Goal: Task Accomplishment & Management: Manage account settings

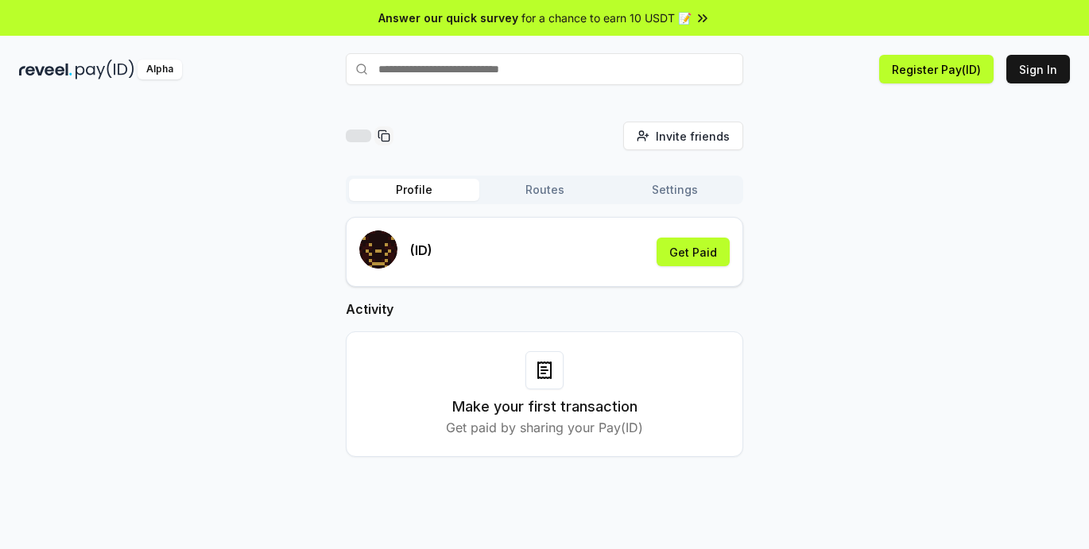
click at [557, 184] on button "Routes" at bounding box center [544, 190] width 130 height 22
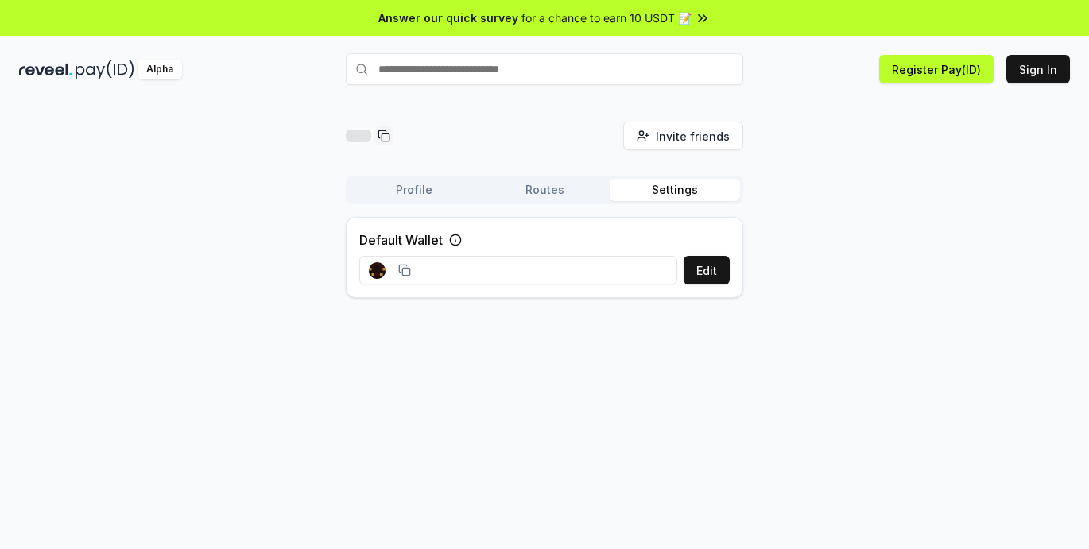
click at [656, 185] on button "Settings" at bounding box center [675, 190] width 130 height 22
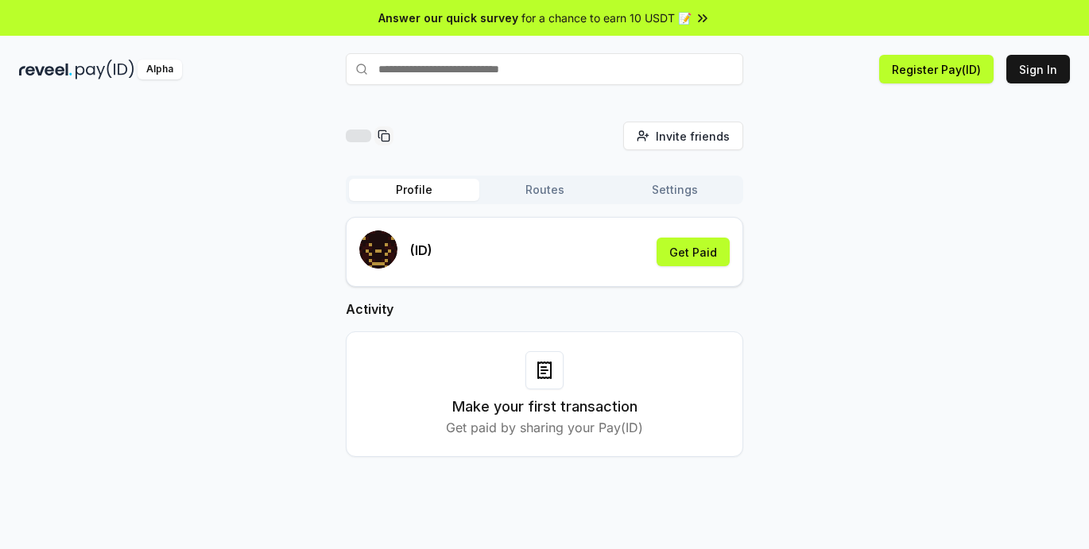
click at [395, 188] on button "Profile" at bounding box center [414, 190] width 130 height 22
click at [1042, 76] on button "Sign In" at bounding box center [1039, 69] width 64 height 29
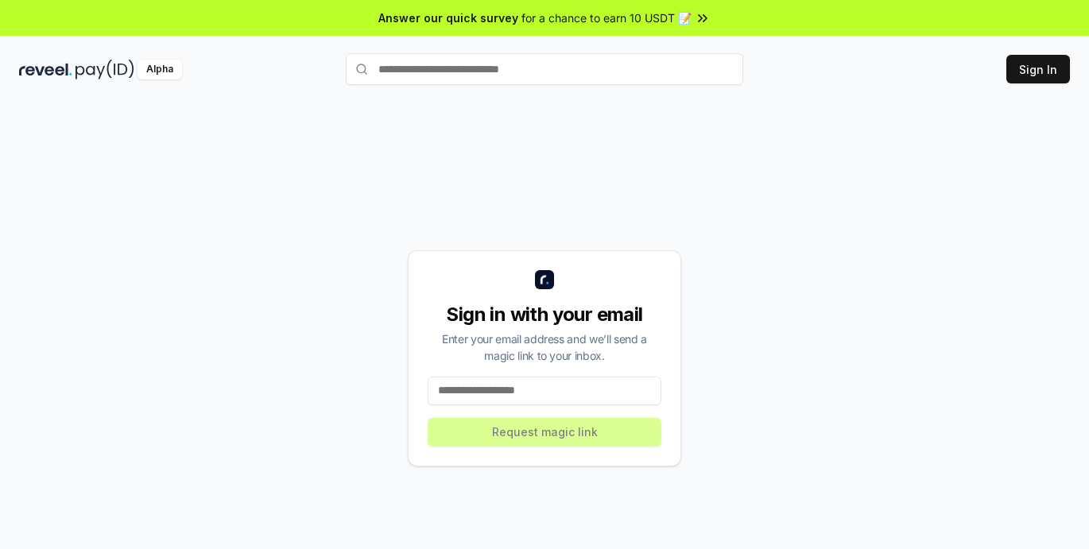
click at [588, 391] on input at bounding box center [545, 391] width 234 height 29
paste input "**********"
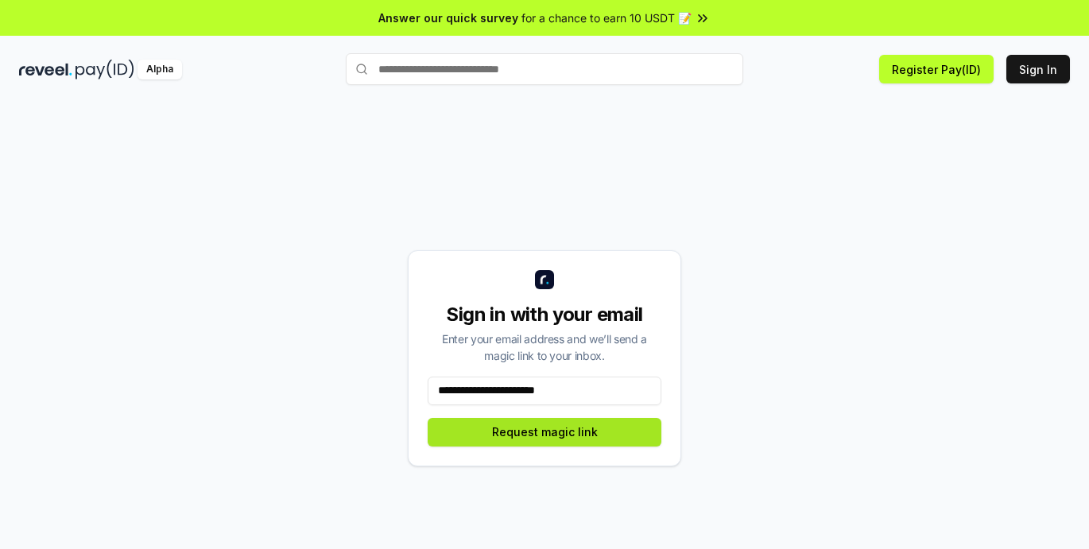
type input "**********"
click at [564, 442] on button "Request magic link" at bounding box center [545, 432] width 234 height 29
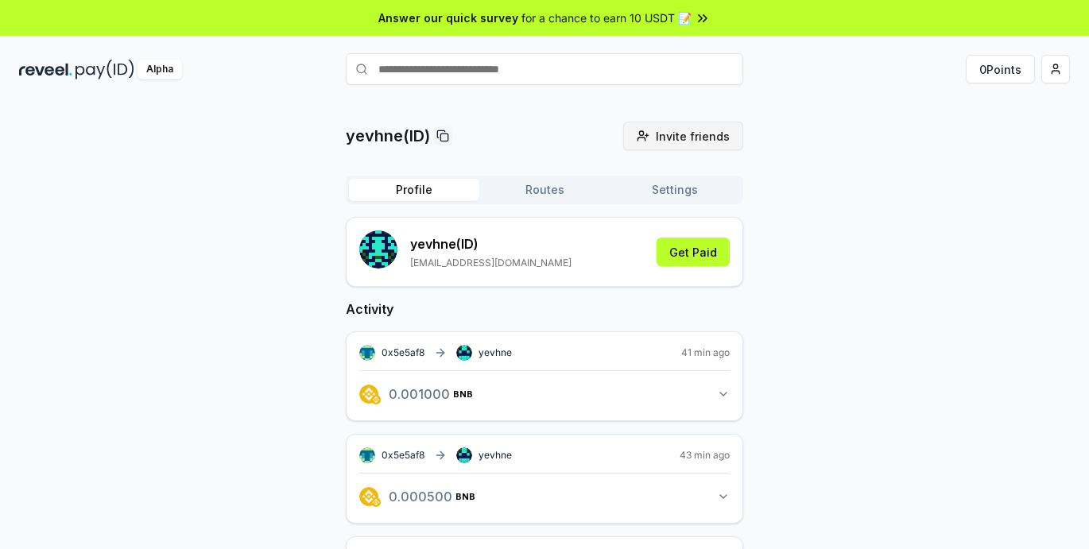
click at [704, 123] on button "Invite friends Invite" at bounding box center [683, 136] width 120 height 29
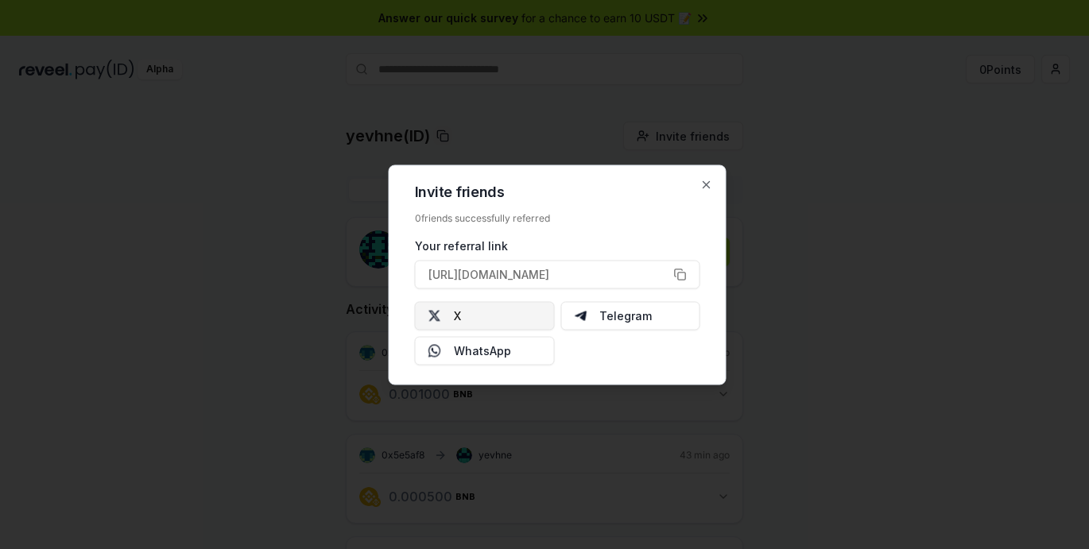
click at [509, 322] on button "X" at bounding box center [485, 315] width 140 height 29
click at [704, 183] on icon "button" at bounding box center [707, 184] width 6 height 6
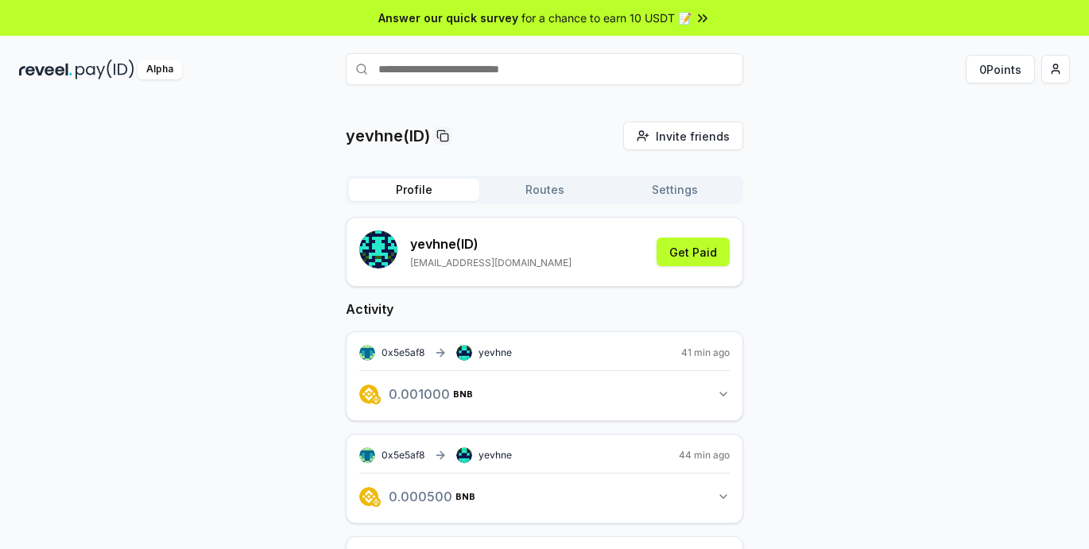
click at [688, 198] on button "Settings" at bounding box center [675, 190] width 130 height 22
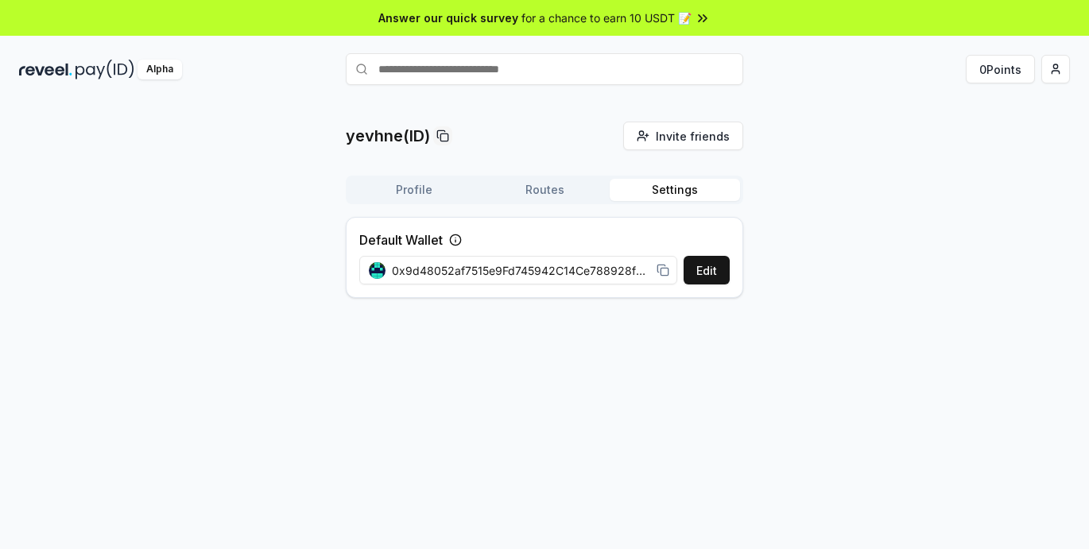
click at [568, 196] on button "Routes" at bounding box center [544, 190] width 130 height 22
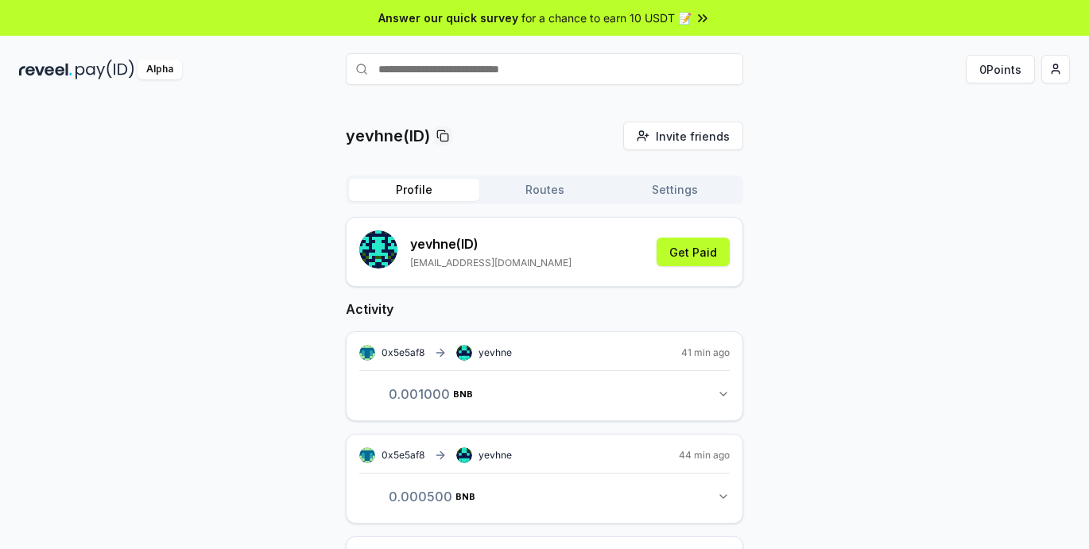
click at [430, 192] on button "Profile" at bounding box center [414, 190] width 130 height 22
click at [161, 72] on div "Alpha" at bounding box center [160, 70] width 45 height 20
click at [695, 269] on div "yevhne (ID) [EMAIL_ADDRESS][DOMAIN_NAME] Get Paid" at bounding box center [544, 252] width 370 height 43
click at [704, 260] on button "Get Paid" at bounding box center [693, 252] width 73 height 29
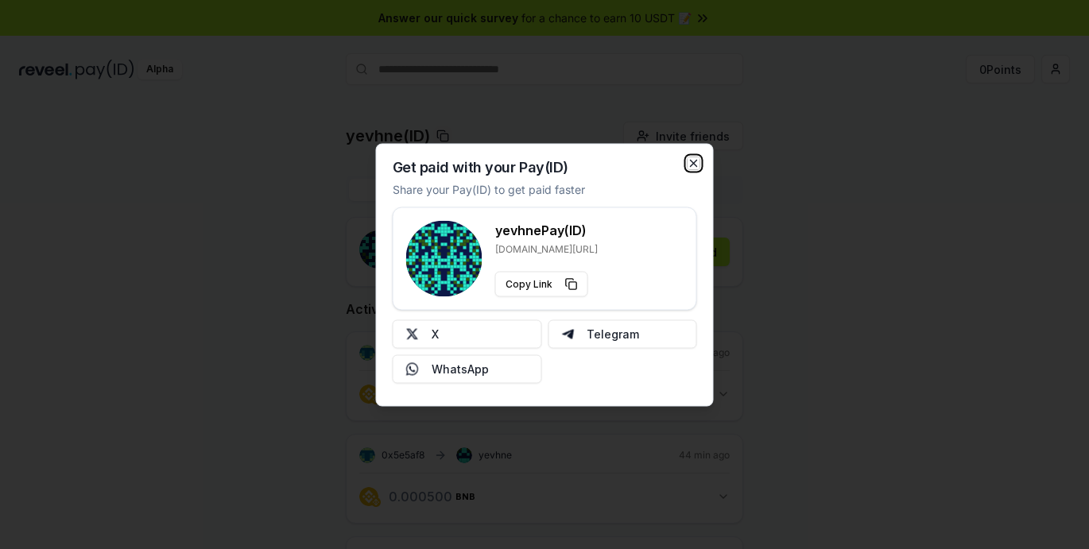
click at [695, 161] on icon "button" at bounding box center [694, 163] width 13 height 13
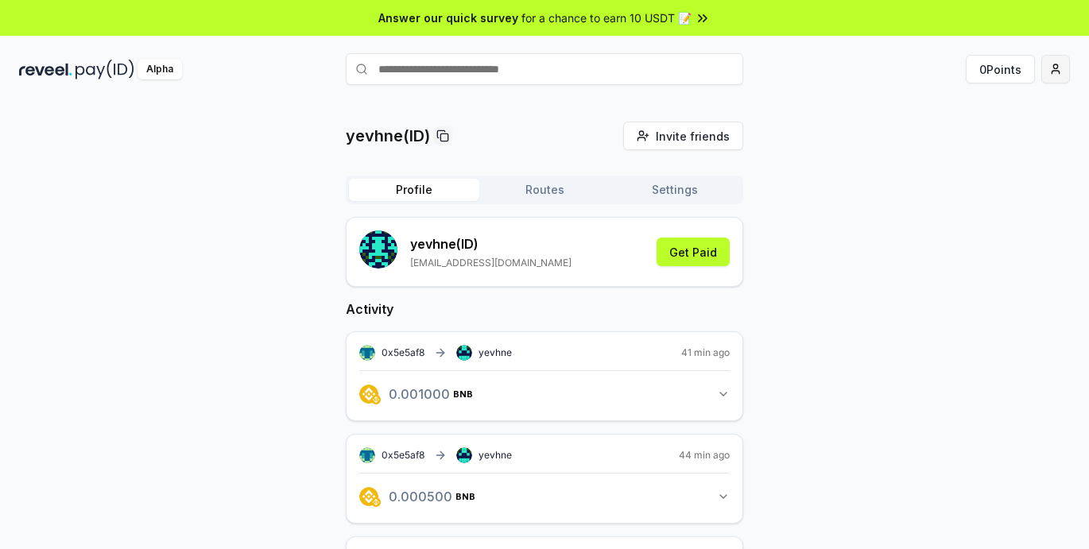
click at [1056, 68] on html "Answer our quick survey for a chance to earn 10 USDT 📝 Alpha 0 Points yevhne(ID…" at bounding box center [544, 274] width 1089 height 549
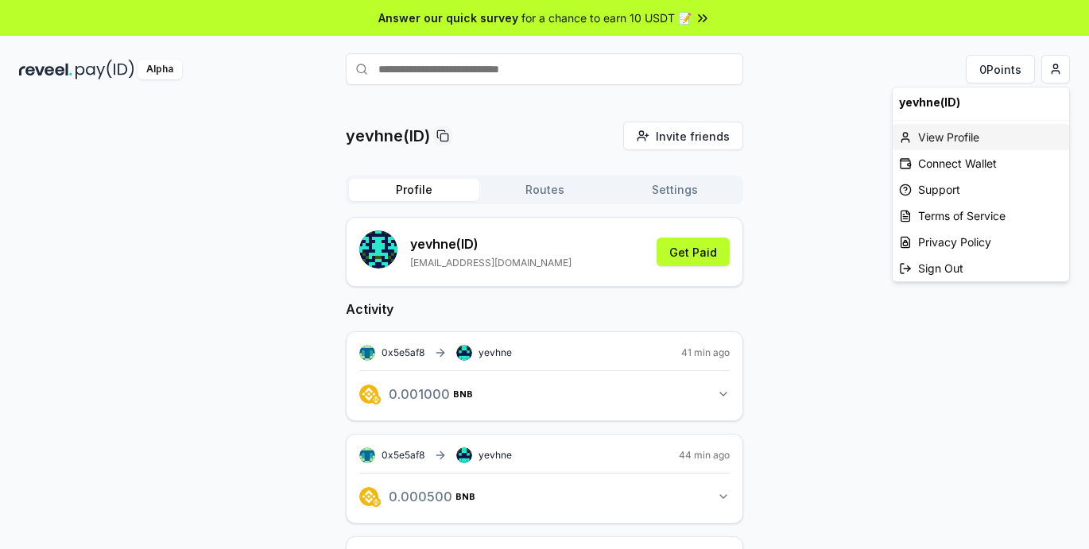
click at [1002, 133] on div "View Profile" at bounding box center [981, 137] width 176 height 26
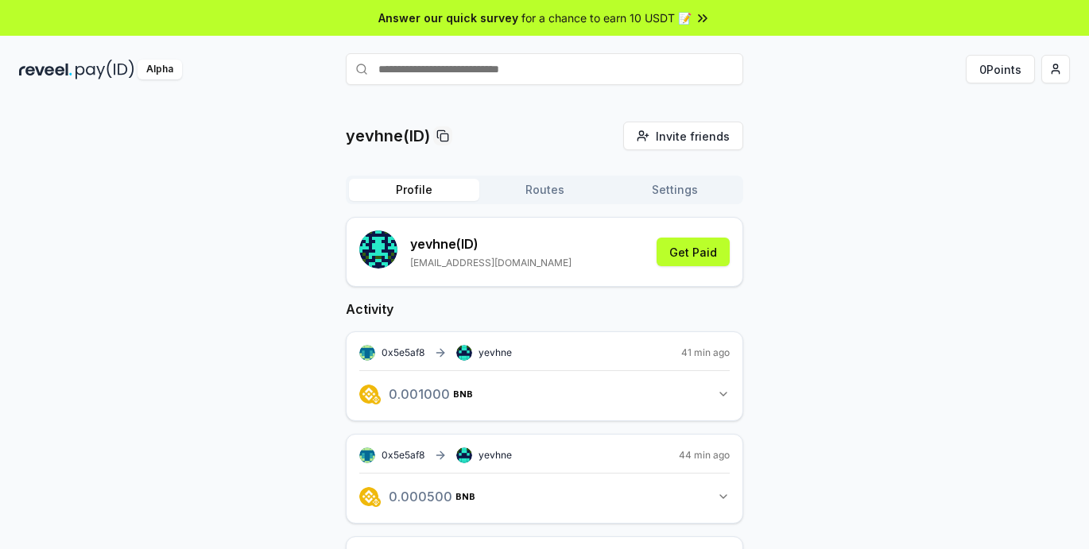
click at [704, 19] on icon at bounding box center [705, 17] width 3 height 6
click at [1057, 78] on html "Answer our quick survey for a chance to earn 10 USDT 📝 Alpha 0 Points yevhne(ID…" at bounding box center [544, 274] width 1089 height 549
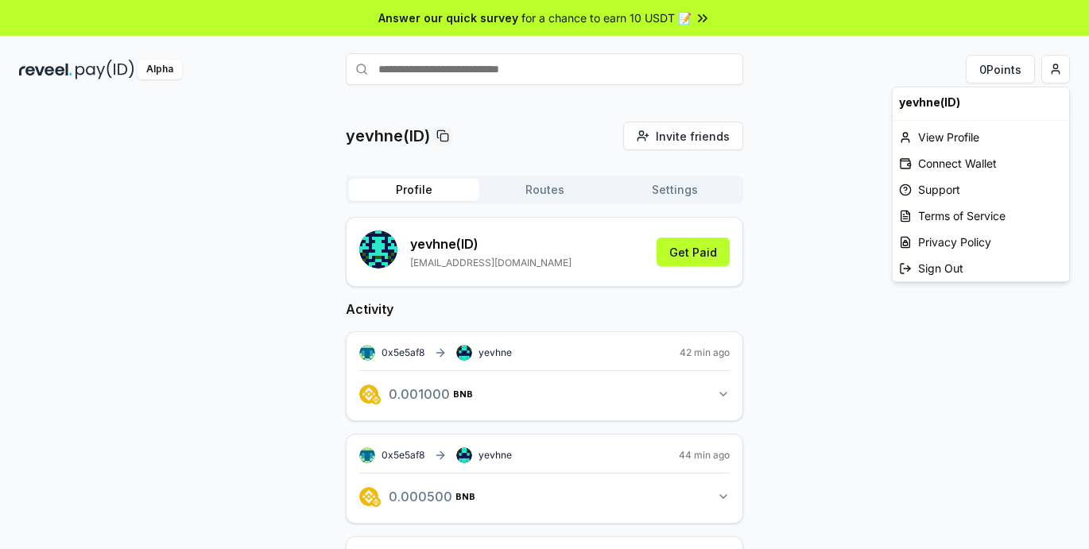
click at [842, 149] on html "Answer our quick survey for a chance to earn 10 USDT 📝 Alpha 0 Points yevhne(ID…" at bounding box center [544, 274] width 1089 height 549
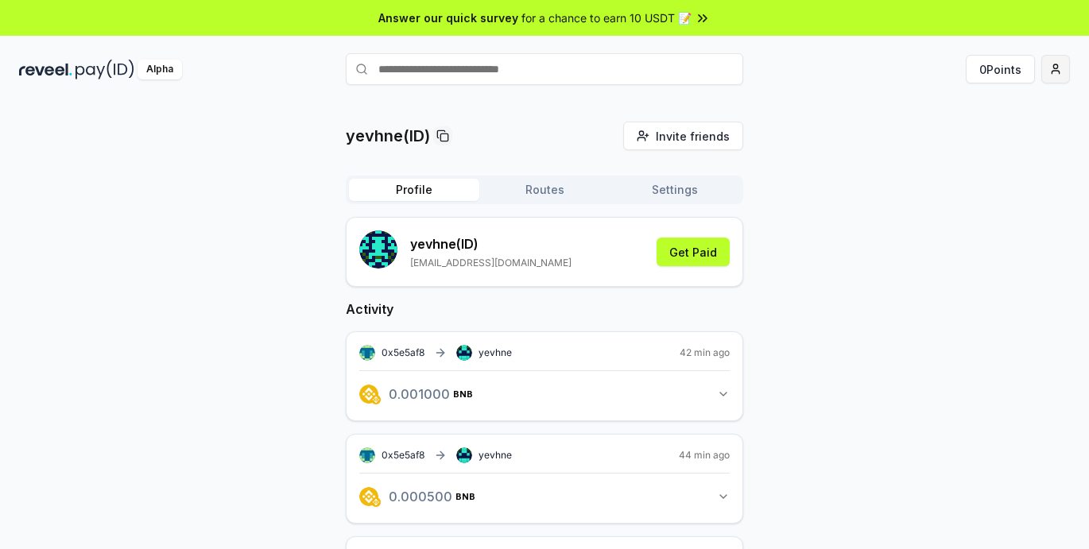
click at [1052, 68] on html "Answer our quick survey for a chance to earn 10 USDT 📝 Alpha 0 Points yevhne(ID…" at bounding box center [544, 274] width 1089 height 549
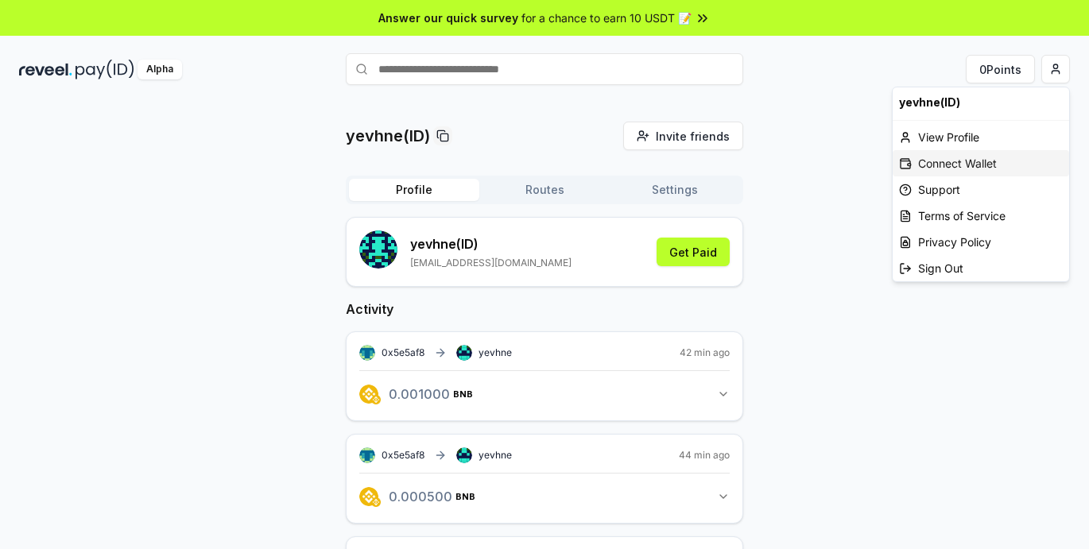
click at [999, 160] on div "Connect Wallet" at bounding box center [981, 163] width 176 height 26
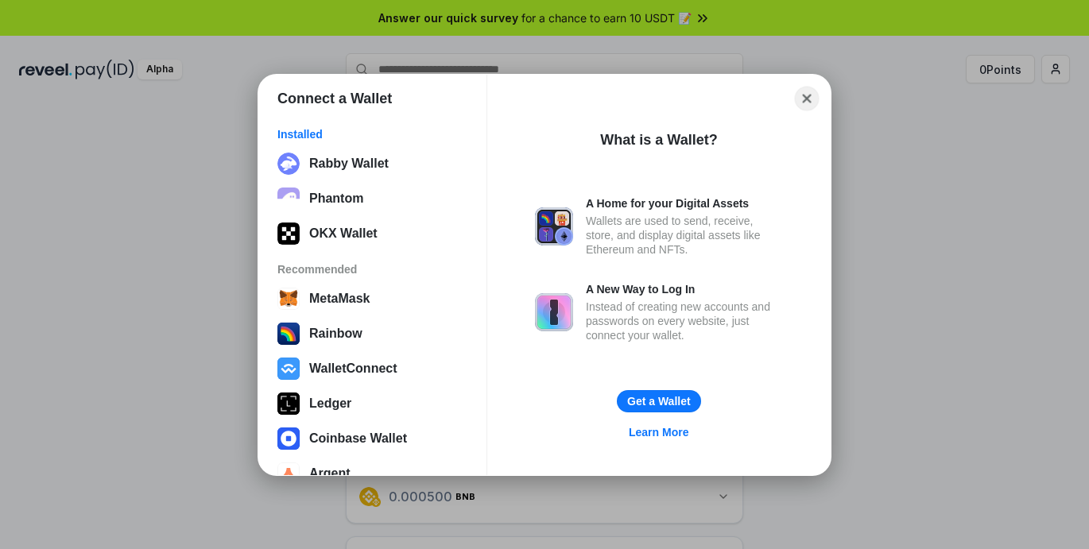
click at [809, 99] on button "Close" at bounding box center [807, 98] width 25 height 25
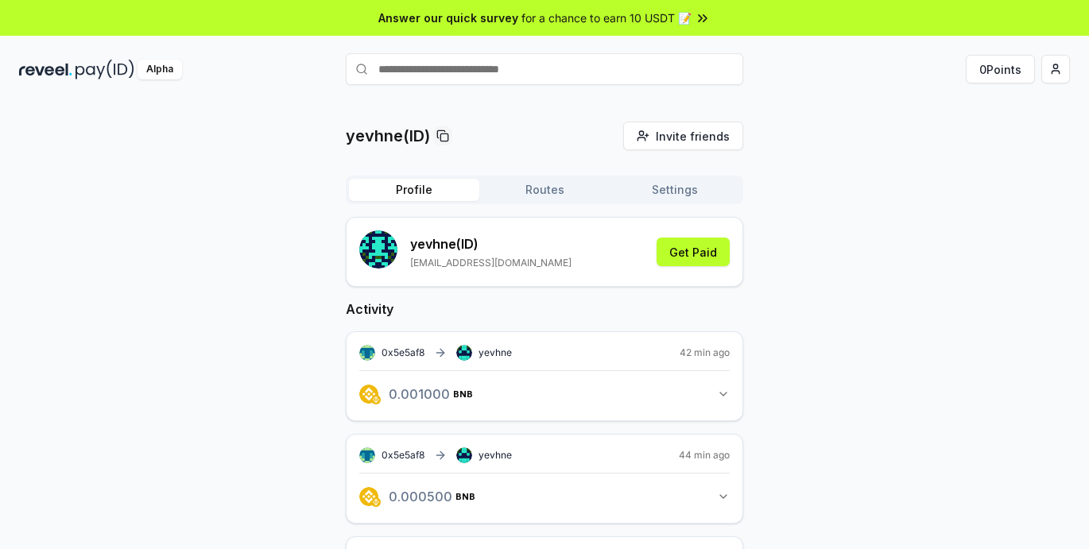
click at [531, 70] on input "text" at bounding box center [545, 69] width 398 height 32
click at [394, 73] on input "****" at bounding box center [545, 69] width 398 height 32
paste input "****"
type input "********"
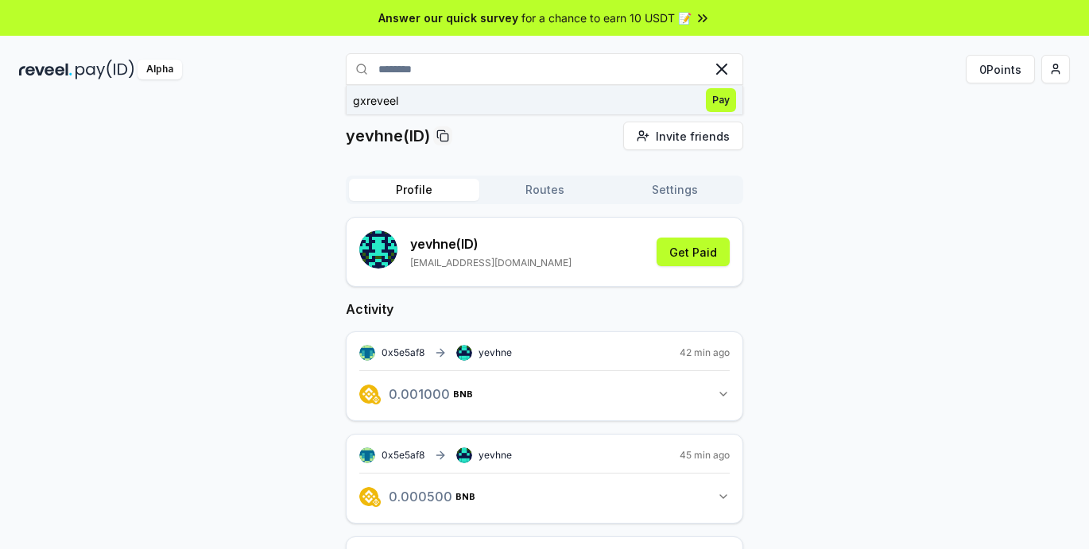
click at [390, 99] on div "gxreveel" at bounding box center [375, 100] width 45 height 17
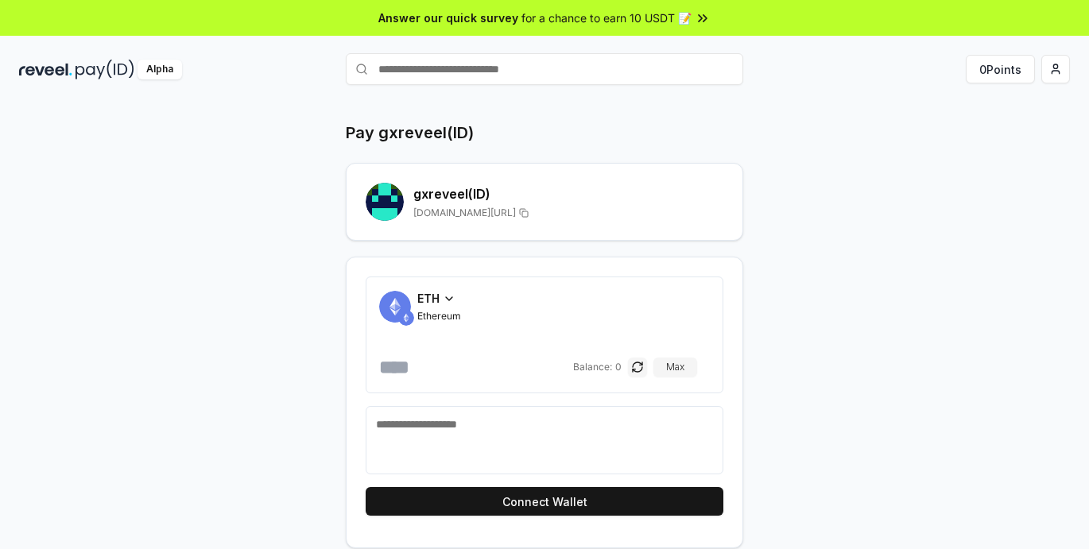
click at [418, 64] on input "text" at bounding box center [545, 69] width 398 height 32
type input "********"
click at [713, 107] on span "Pay" at bounding box center [721, 100] width 30 height 24
